Goal: Task Accomplishment & Management: Manage account settings

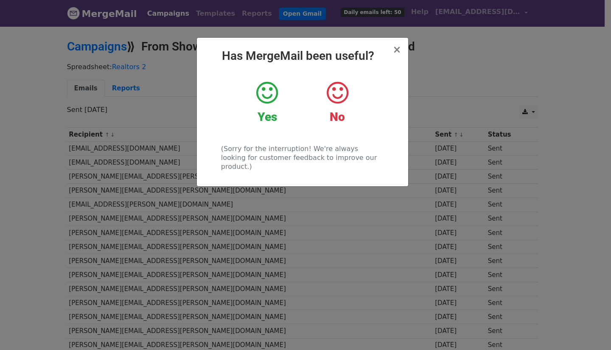
click at [546, 48] on div "× Has MergeMail been useful? Yes No (Sorry for the interruption! We're always l…" at bounding box center [305, 187] width 611 height 325
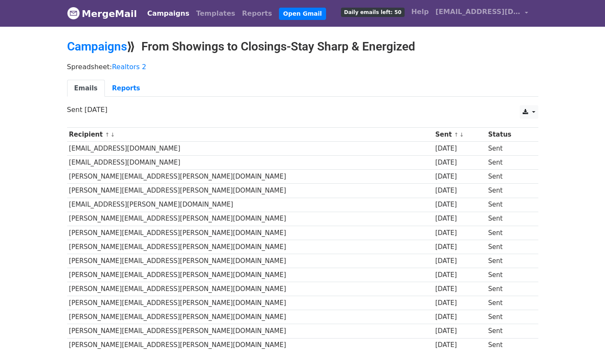
click at [48, 175] on body "MergeMail Campaigns Templates Reports Open Gmail Daily emails left: 50 Help [EM…" at bounding box center [302, 245] width 605 height 491
click at [125, 88] on link "Reports" at bounding box center [126, 88] width 42 height 17
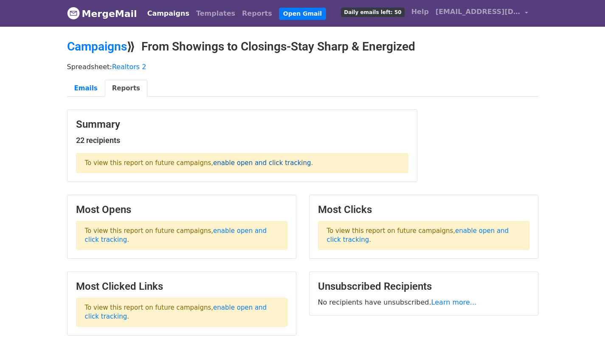
click at [235, 163] on link "enable open and click tracking" at bounding box center [262, 163] width 98 height 8
